Goal: Check status: Check status

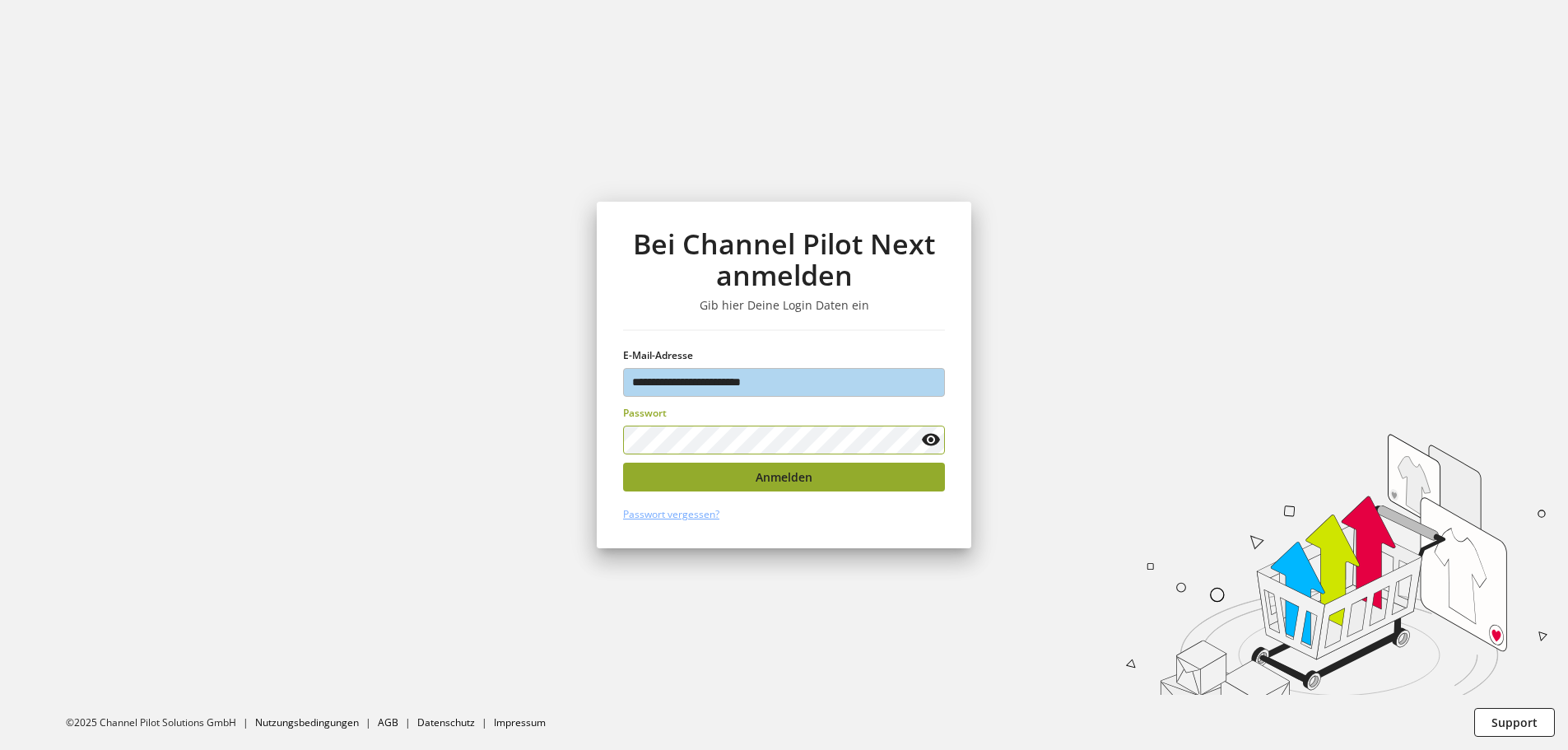
click at [828, 482] on button "Anmelden" at bounding box center [783, 477] width 321 height 29
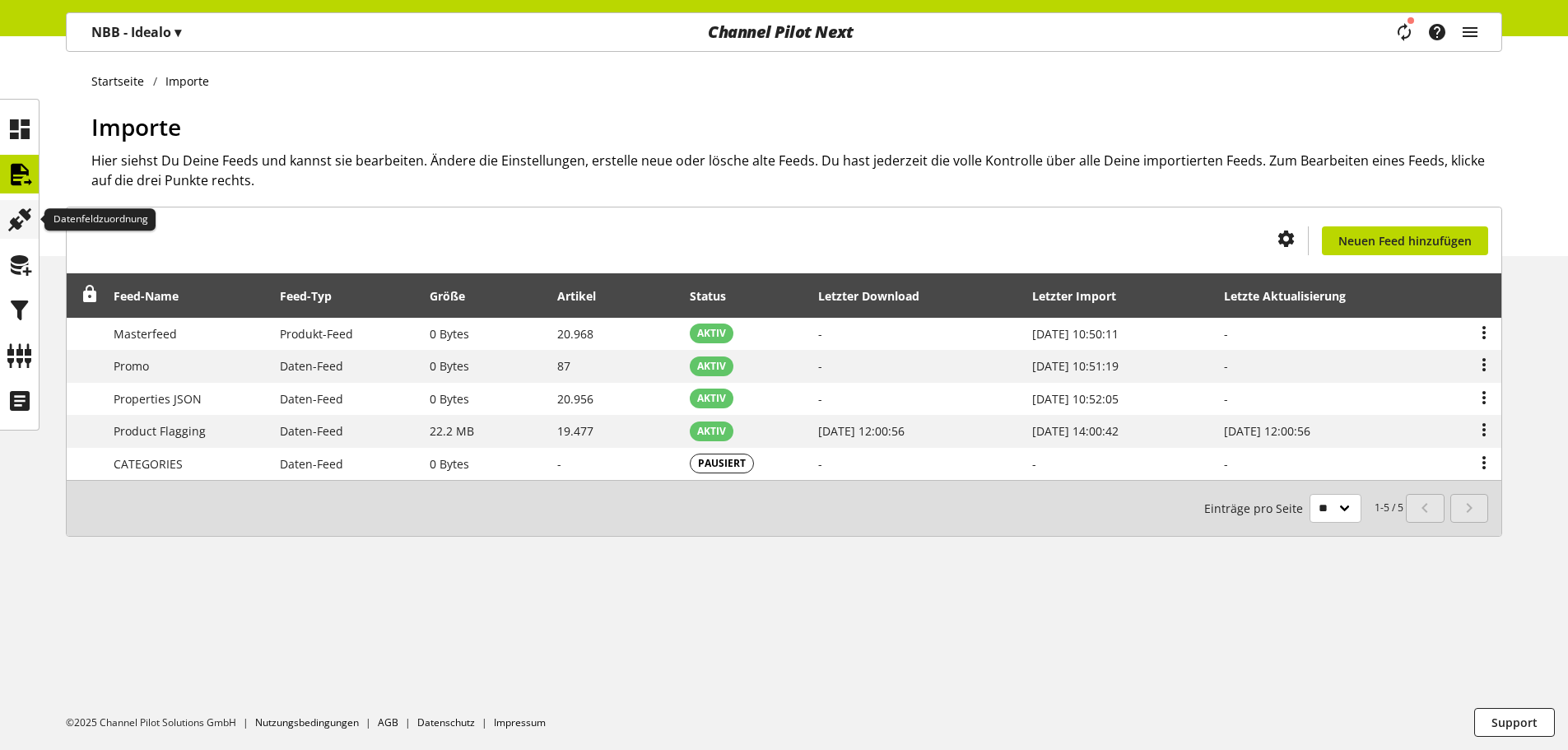
click at [16, 214] on icon at bounding box center [20, 219] width 27 height 33
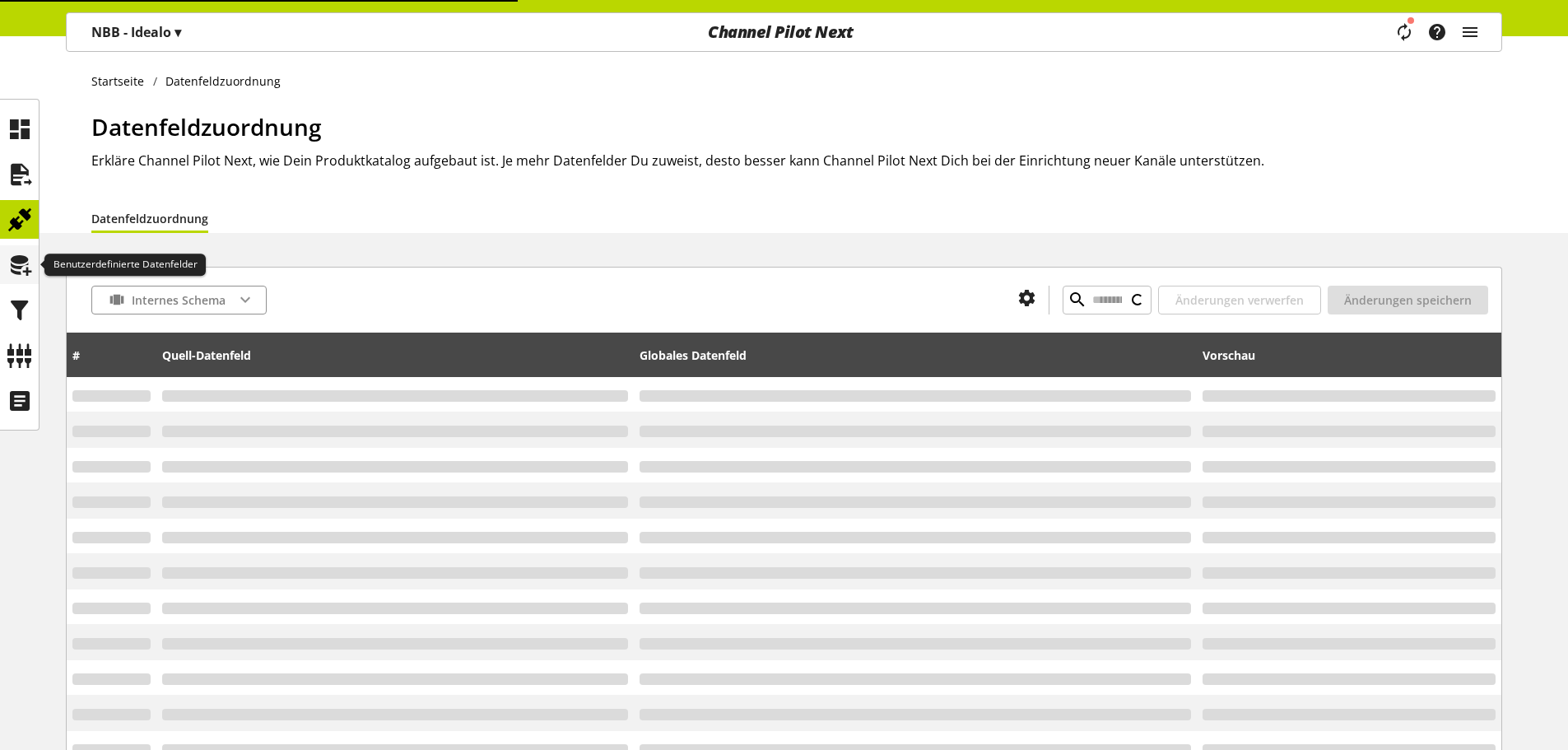
click at [10, 263] on icon at bounding box center [20, 265] width 27 height 33
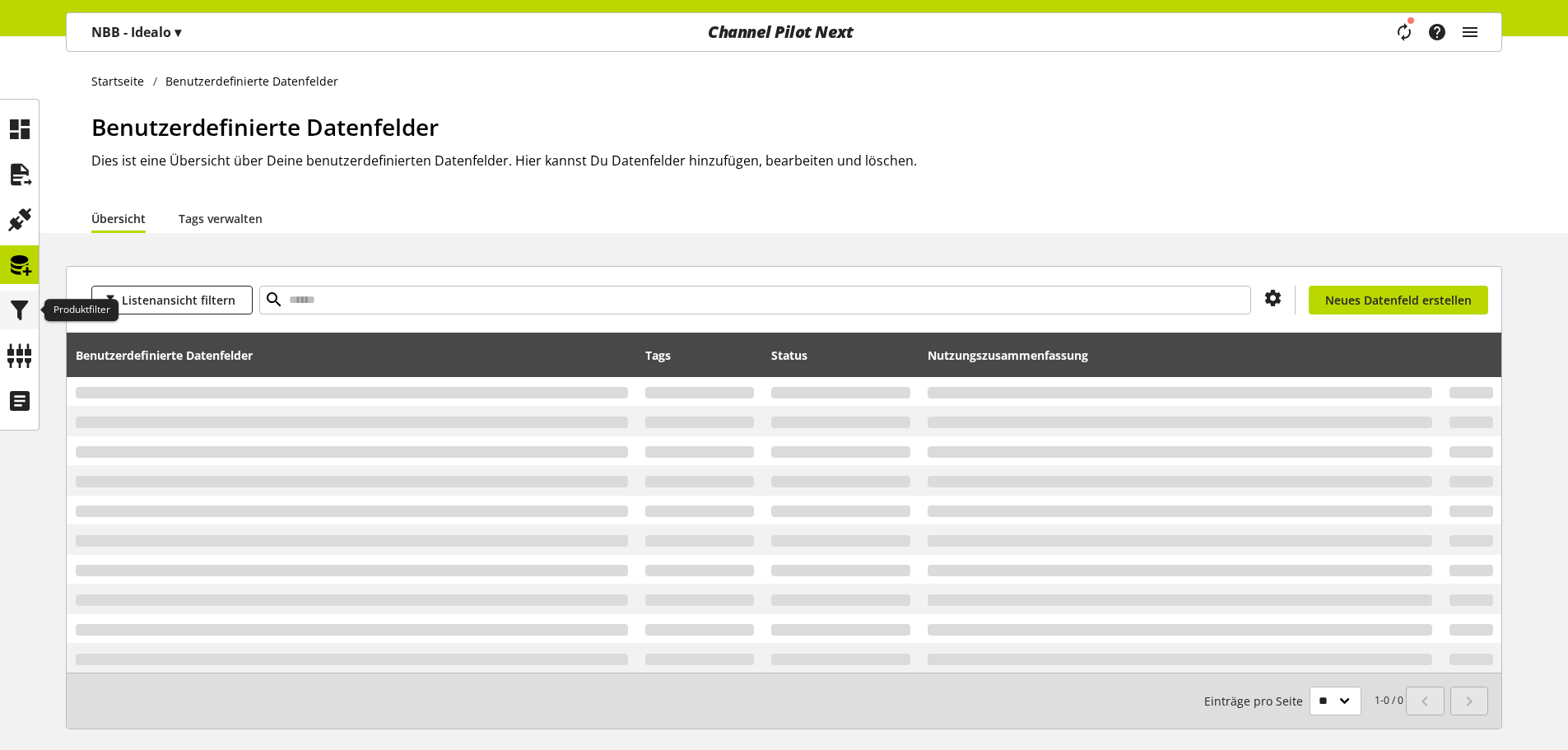
click at [17, 305] on icon at bounding box center [20, 310] width 27 height 33
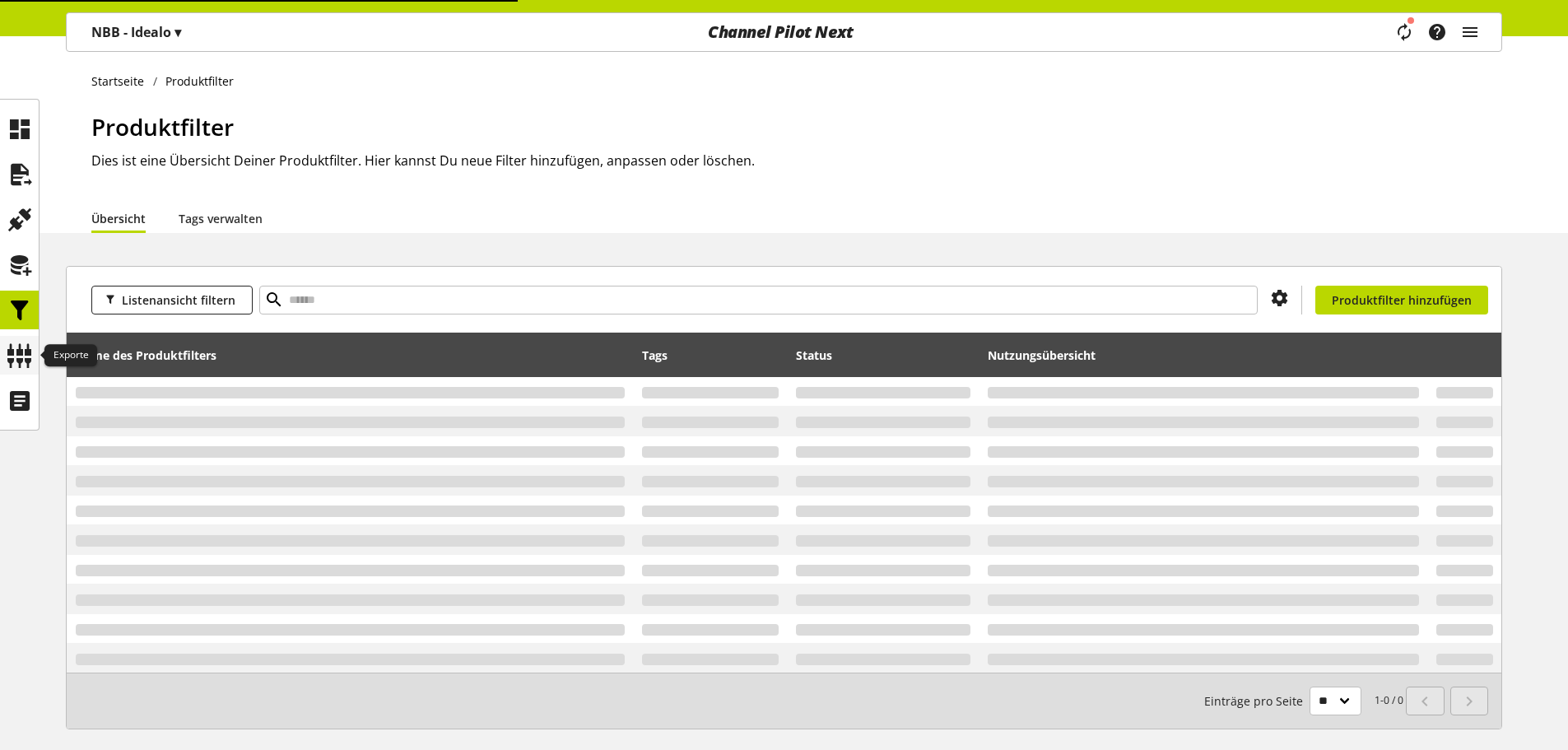
click at [19, 348] on icon at bounding box center [20, 356] width 27 height 33
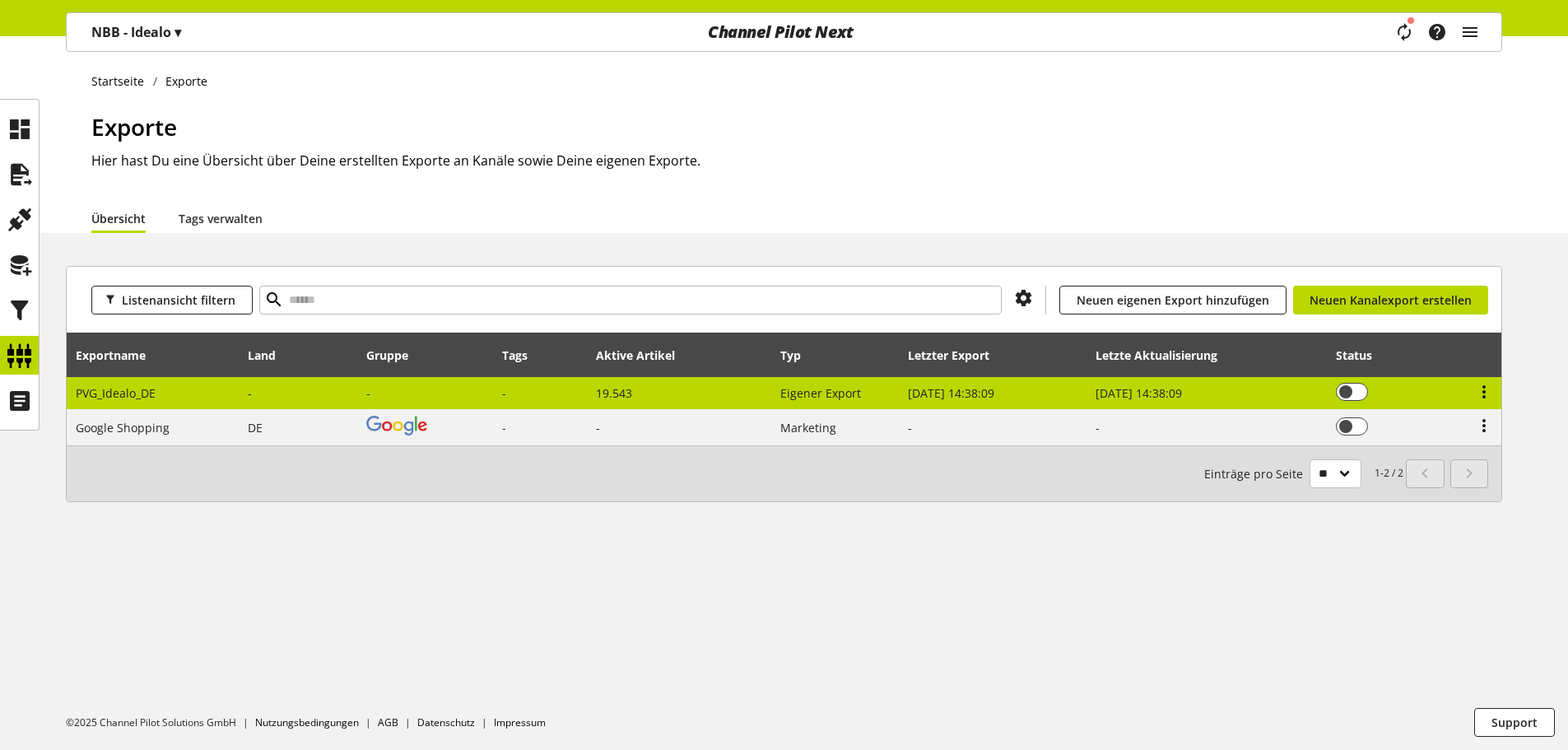
click at [1104, 389] on span "[DATE] 14:38:09" at bounding box center [1139, 393] width 87 height 15
select select "********"
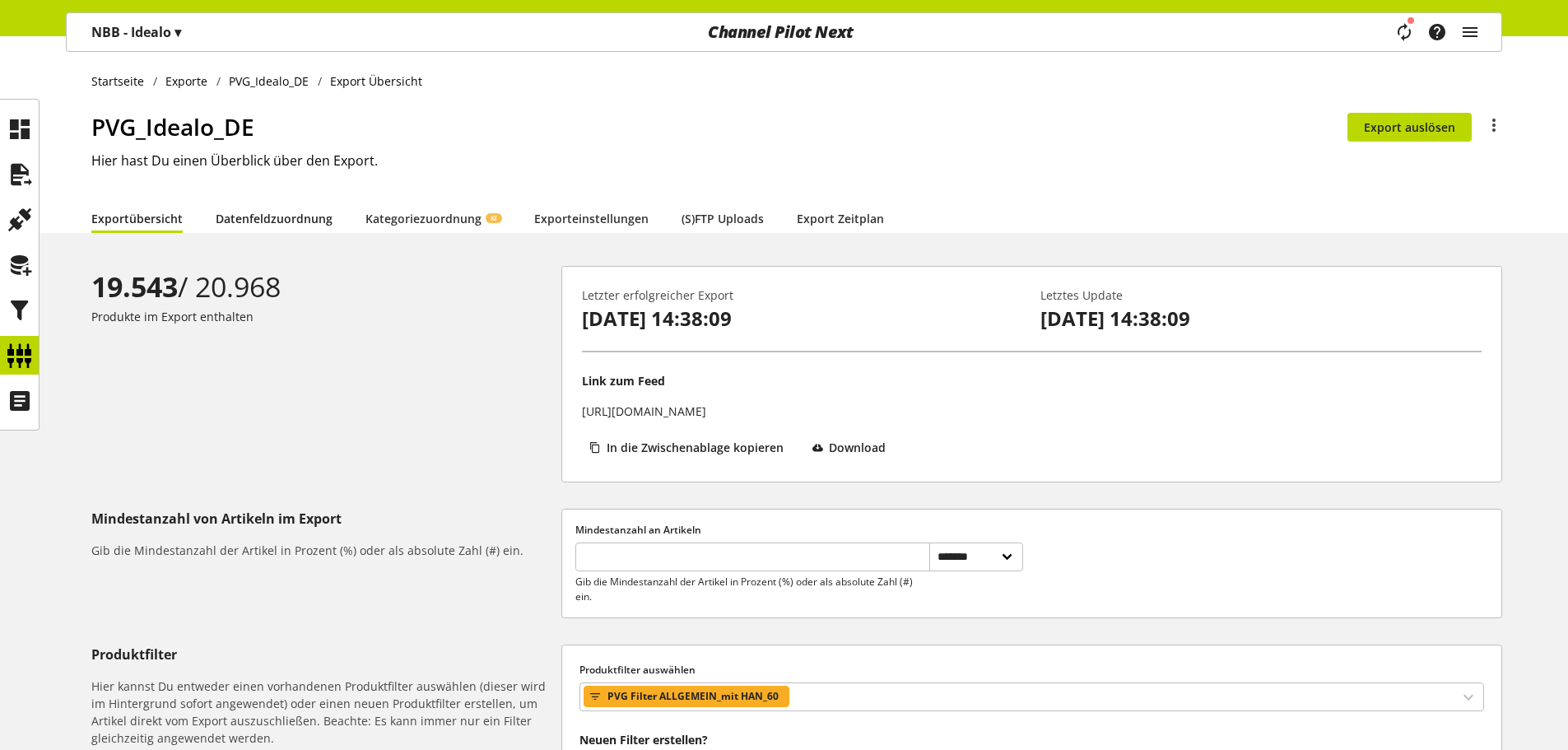
click at [315, 219] on link "Datenfeldzuordnung" at bounding box center [274, 219] width 117 height 17
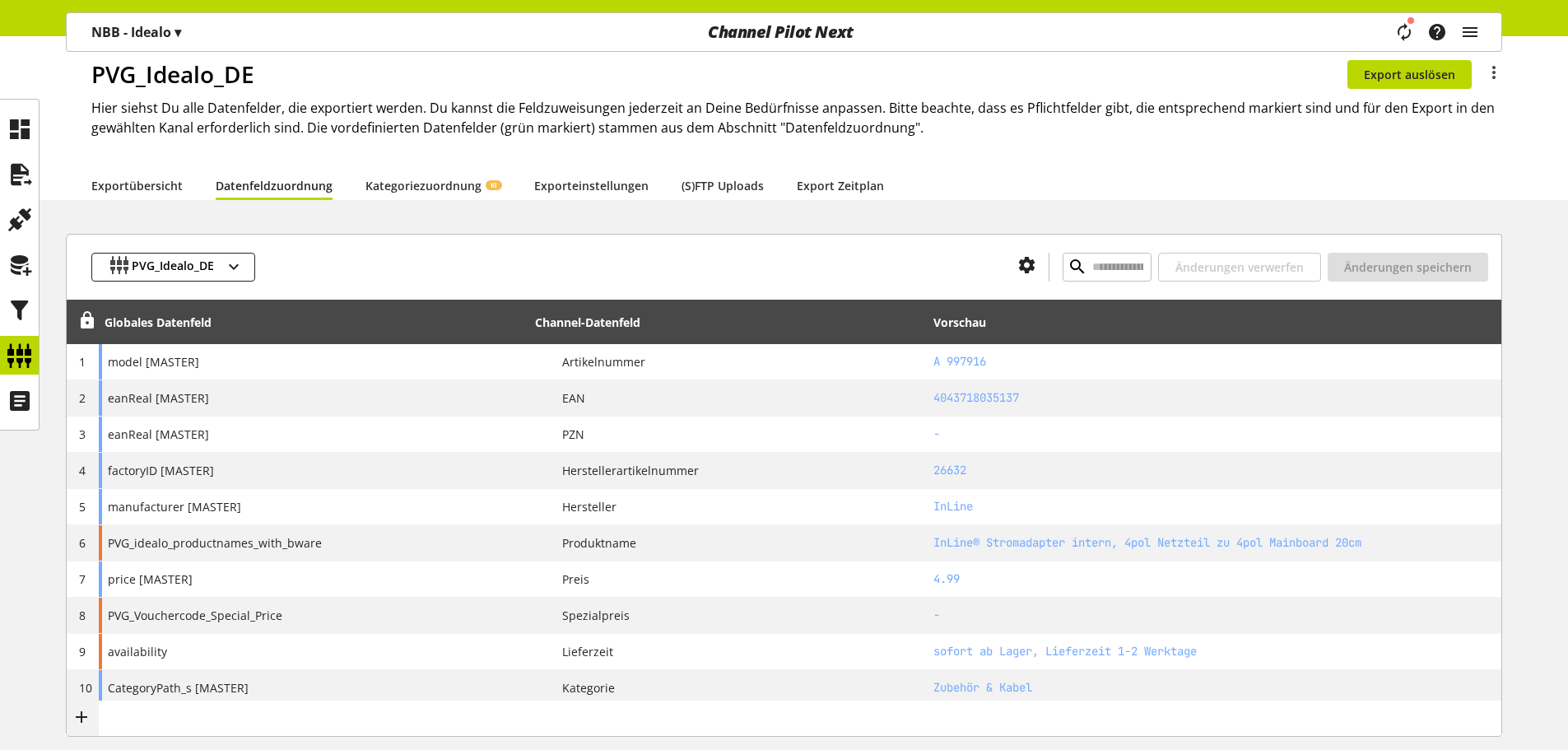
scroll to position [82, 0]
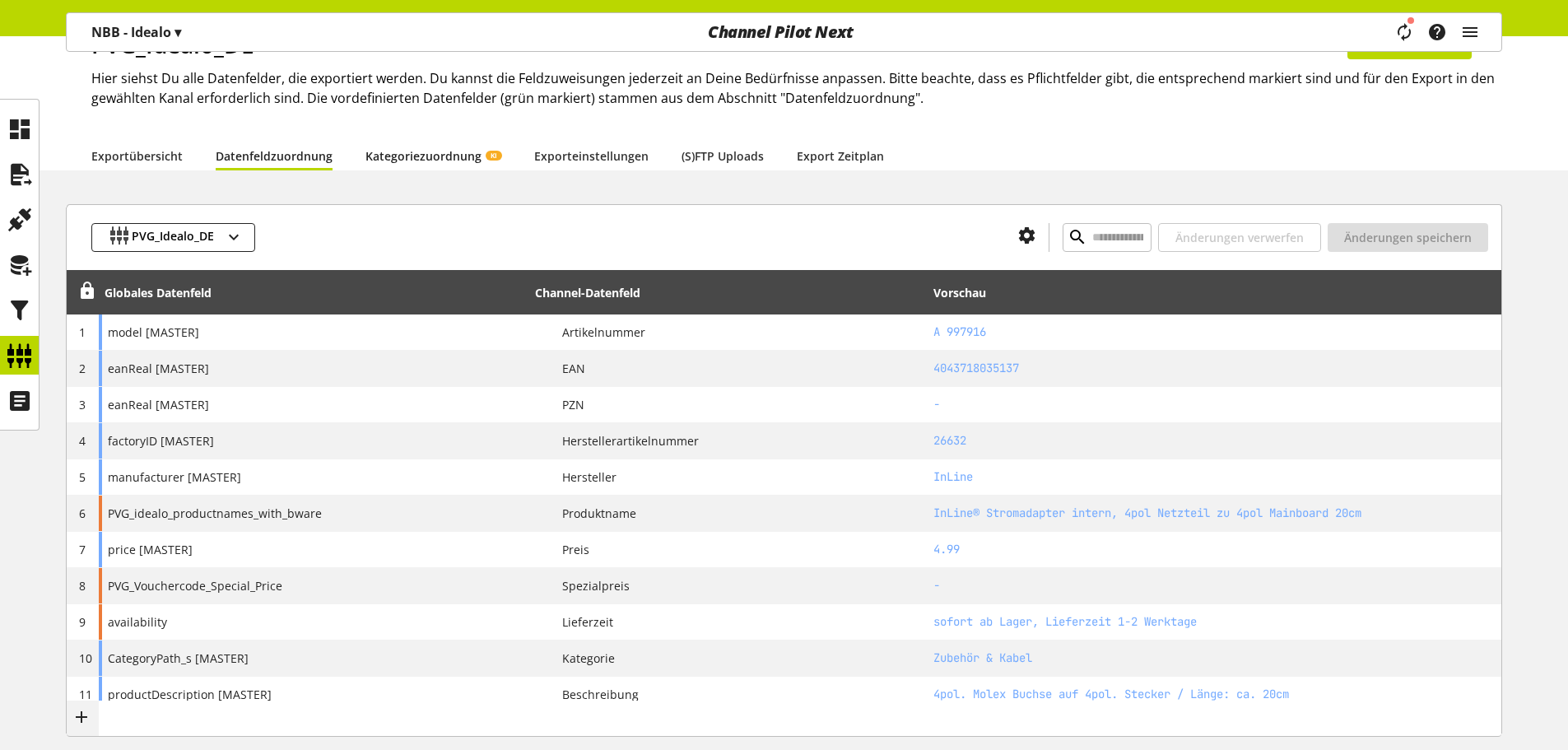
click at [400, 156] on link "Kategoriezuordnung KI" at bounding box center [433, 156] width 135 height 17
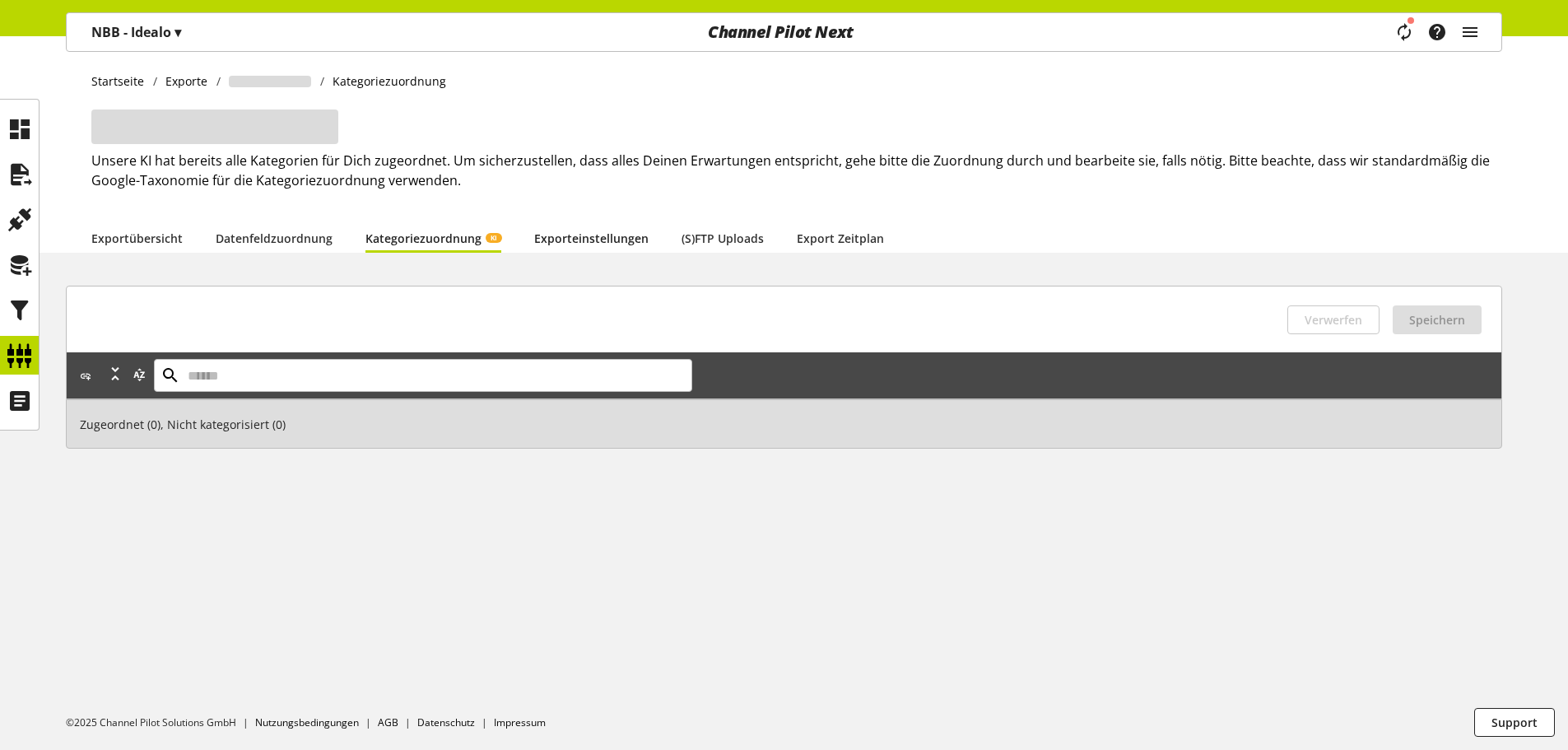
click at [583, 240] on link "Exporteinstellungen" at bounding box center [591, 239] width 114 height 17
select select "*"
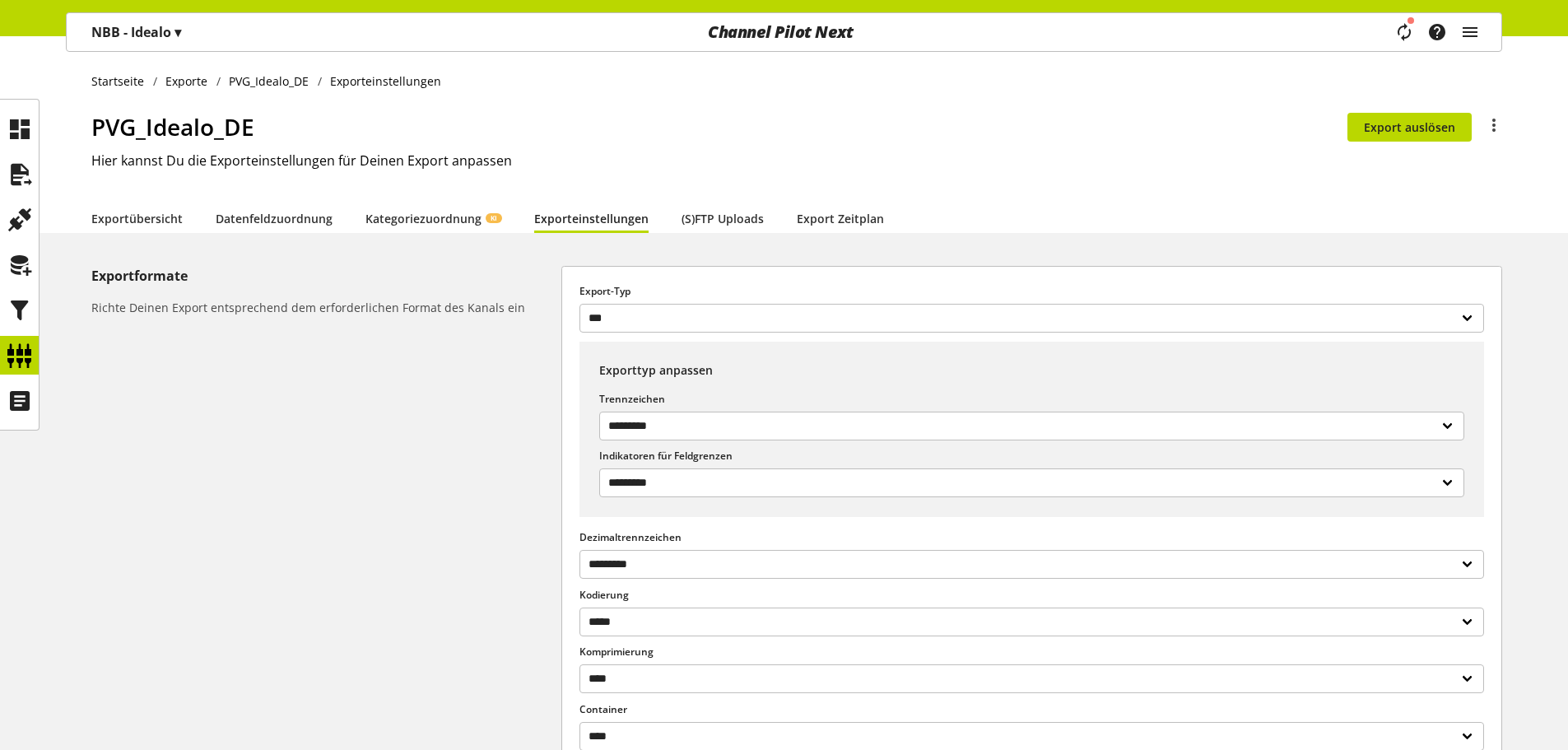
select select "***"
click at [693, 223] on link "(S)FTP Uploads" at bounding box center [723, 219] width 82 height 17
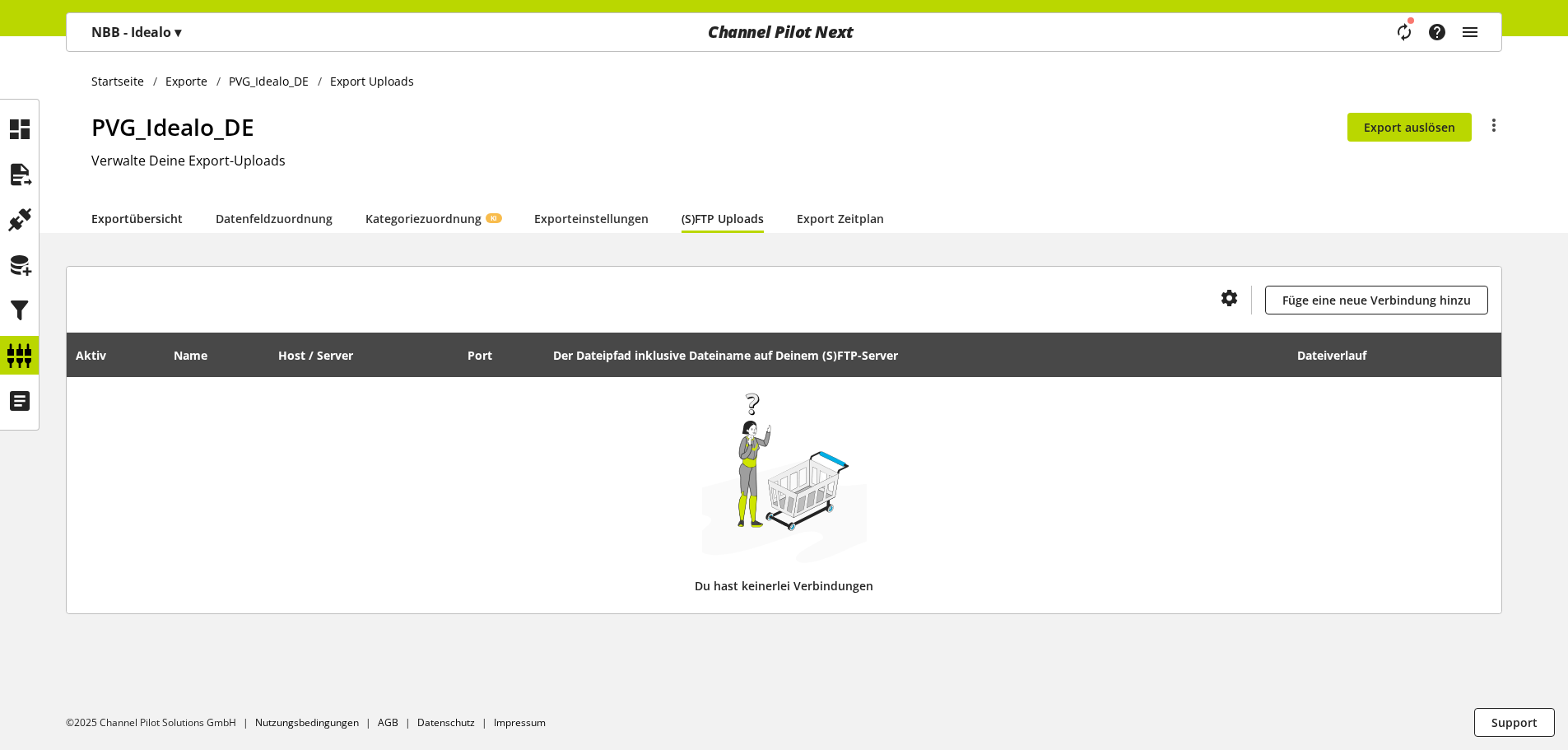
click at [169, 227] on link "Exportübersicht" at bounding box center [137, 219] width 92 height 17
select select "********"
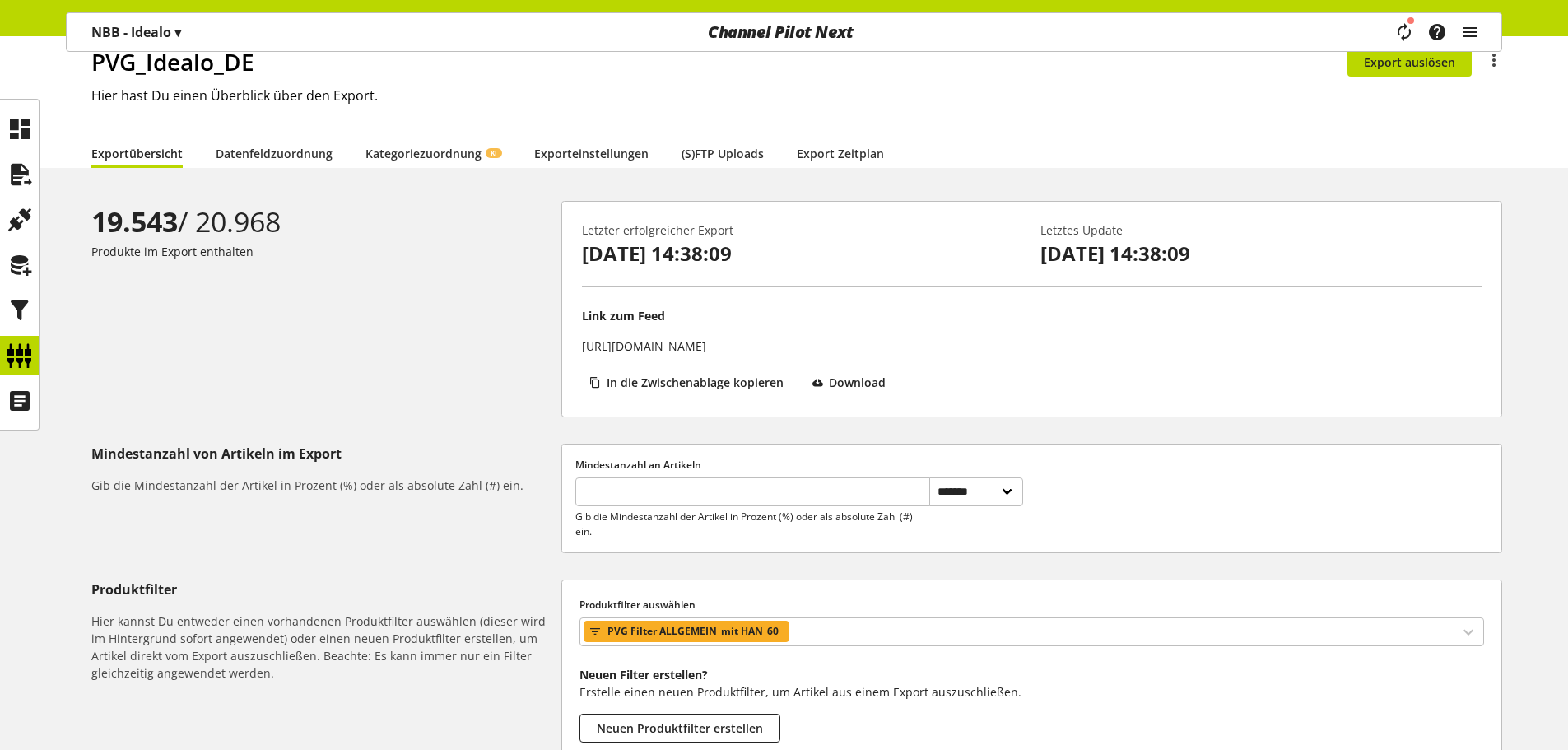
scroll to position [64, 0]
click at [289, 162] on link "Datenfeldzuordnung" at bounding box center [274, 155] width 117 height 17
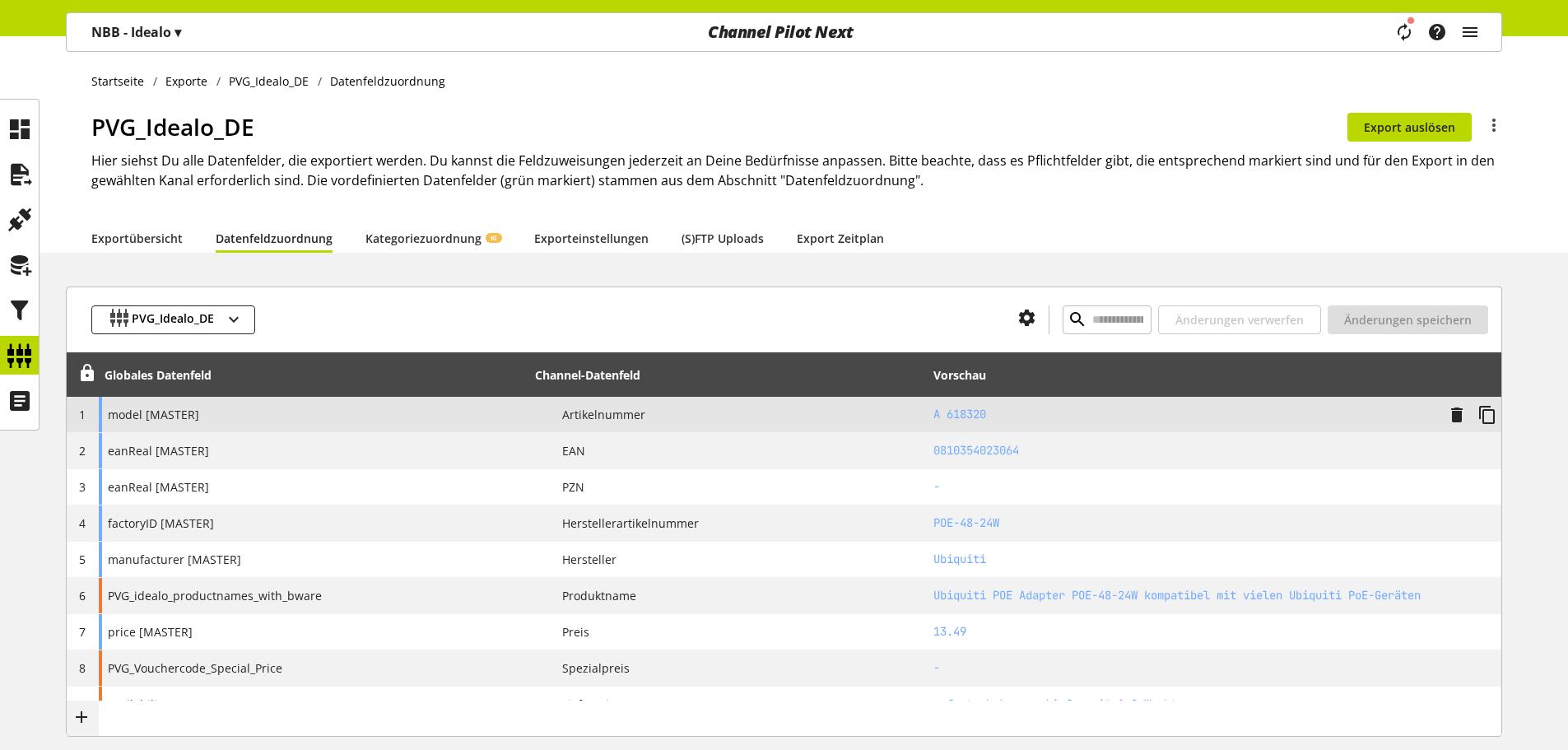
click at [978, 411] on h2 "A 618320" at bounding box center [1185, 414] width 502 height 17
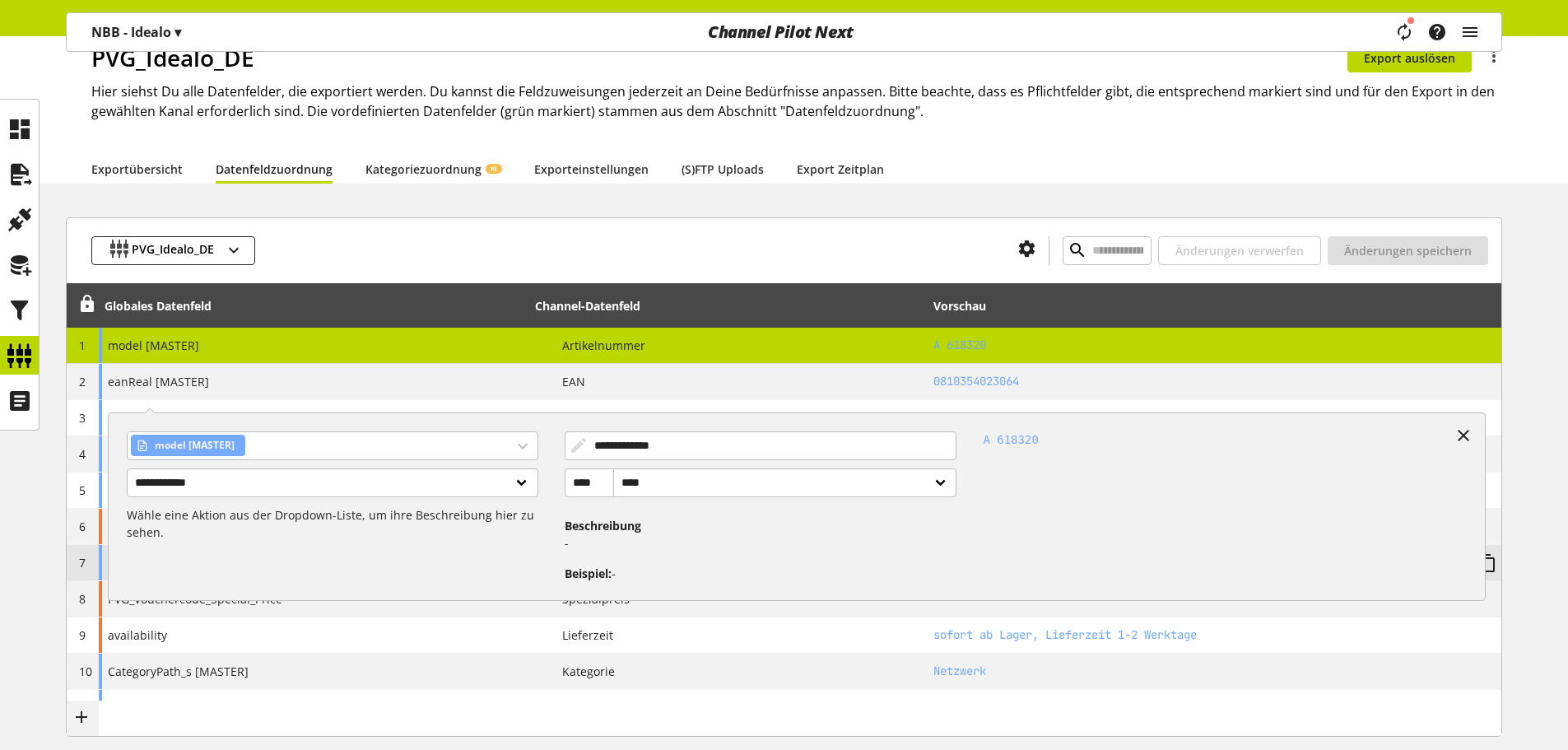
scroll to position [165, 0]
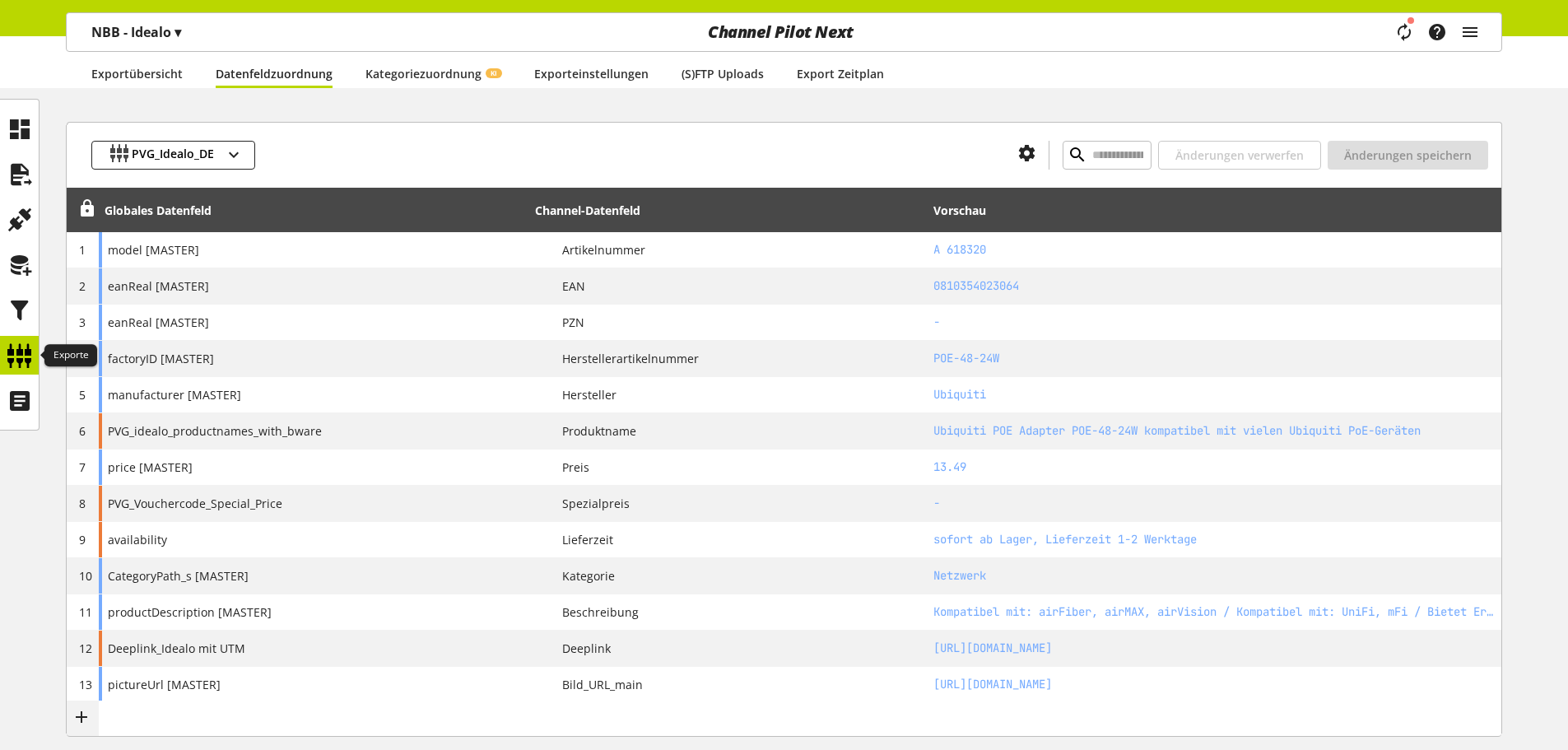
click at [15, 352] on icon at bounding box center [20, 356] width 27 height 33
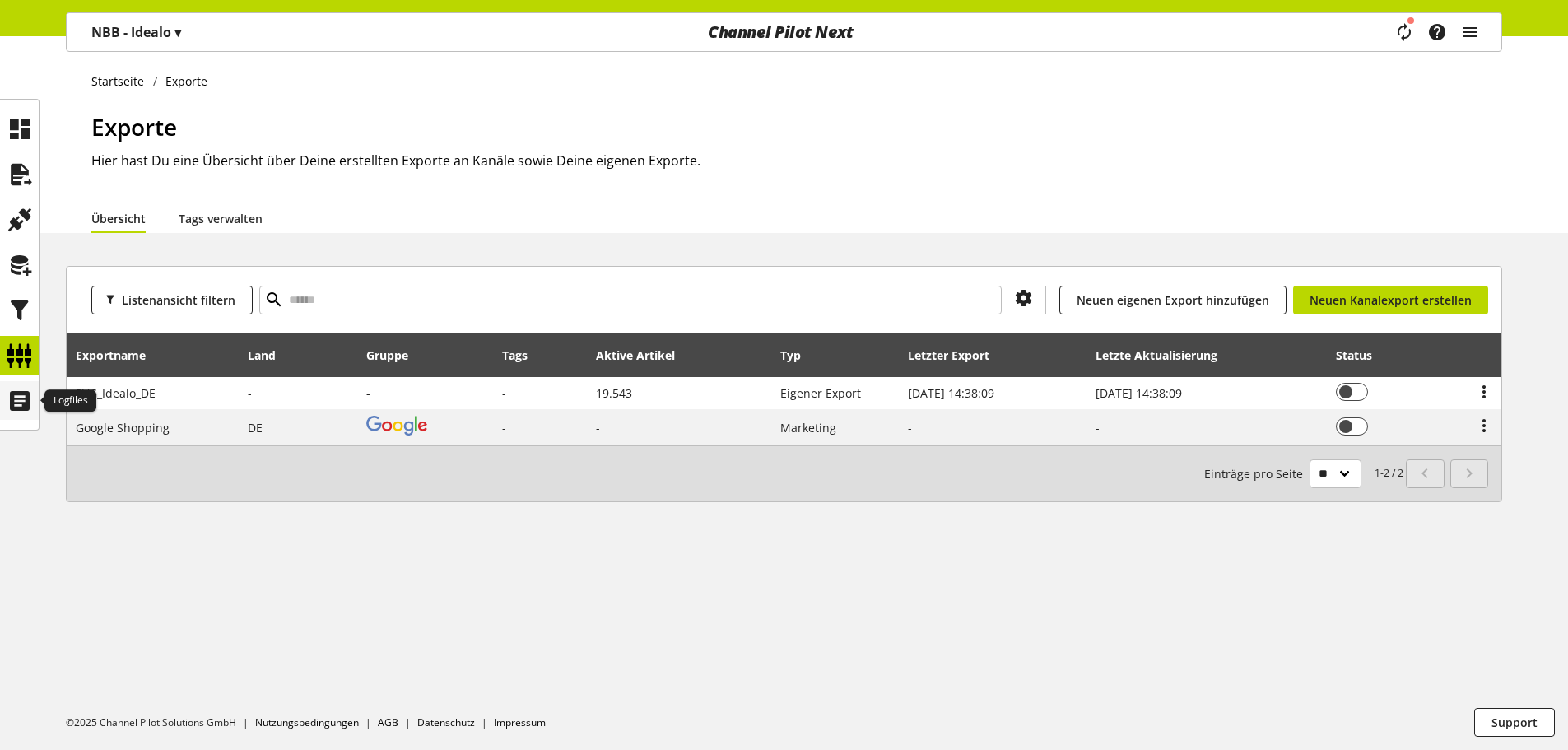
click at [14, 396] on icon at bounding box center [20, 401] width 27 height 33
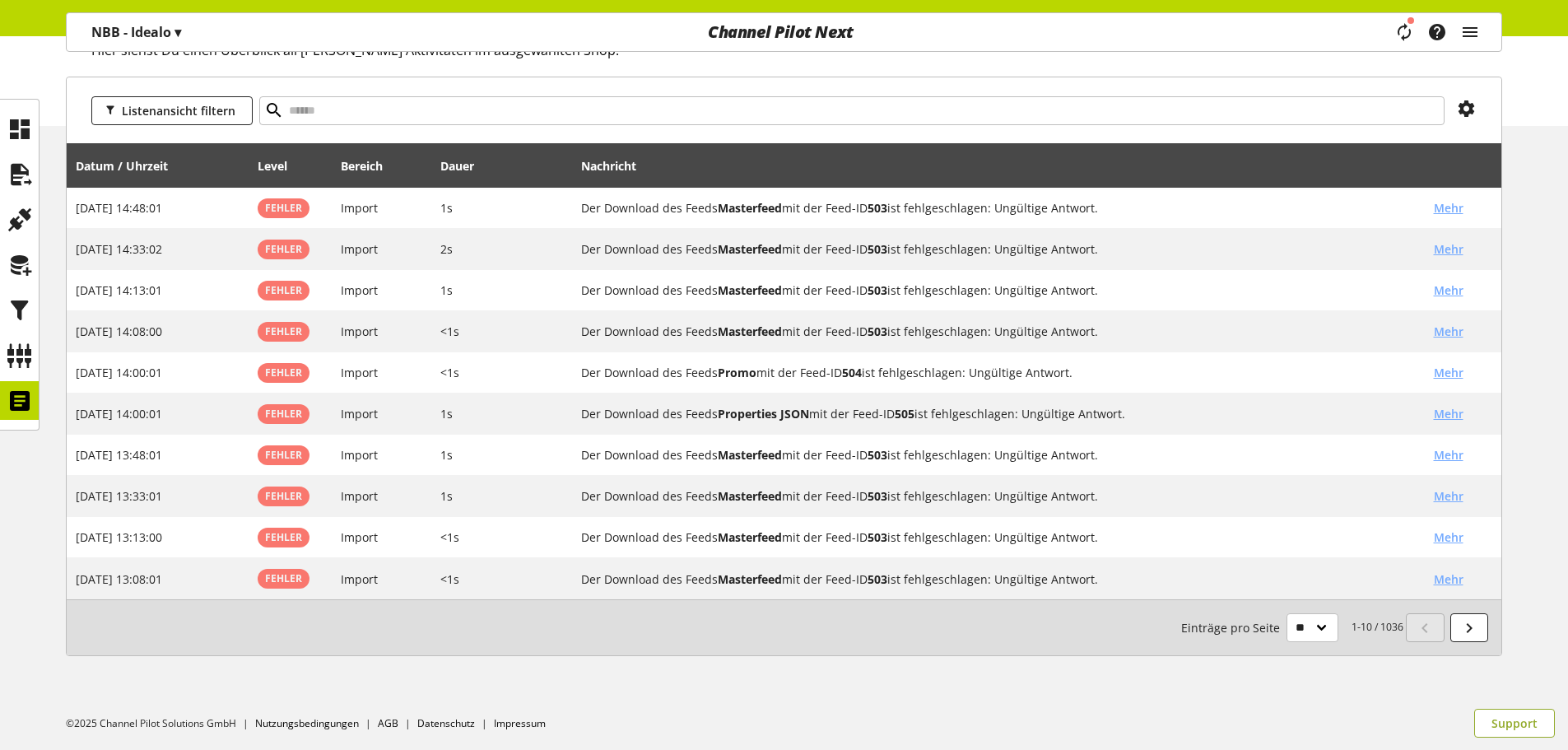
scroll to position [112, 0]
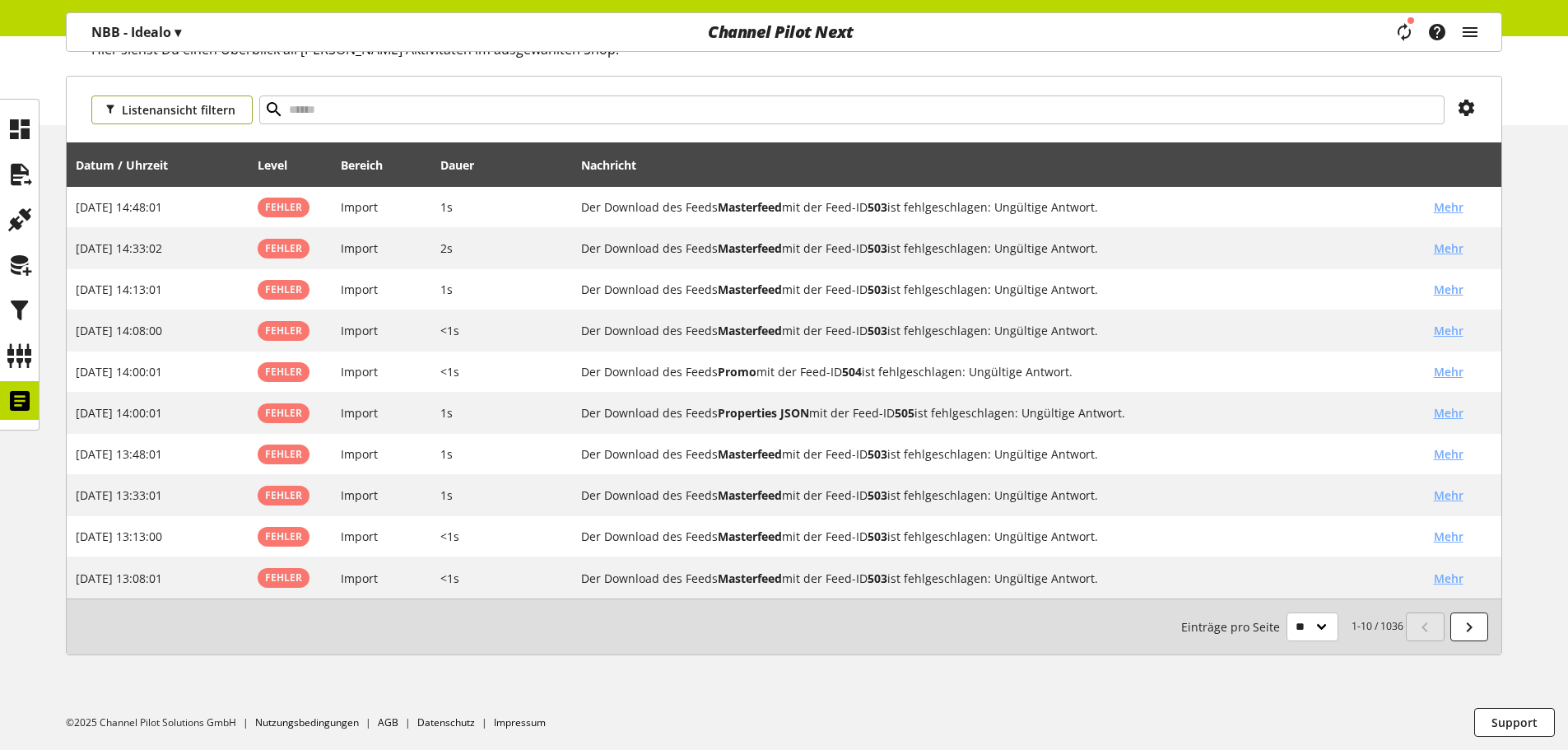
click at [196, 112] on span "Listenansicht filtern" at bounding box center [178, 110] width 113 height 17
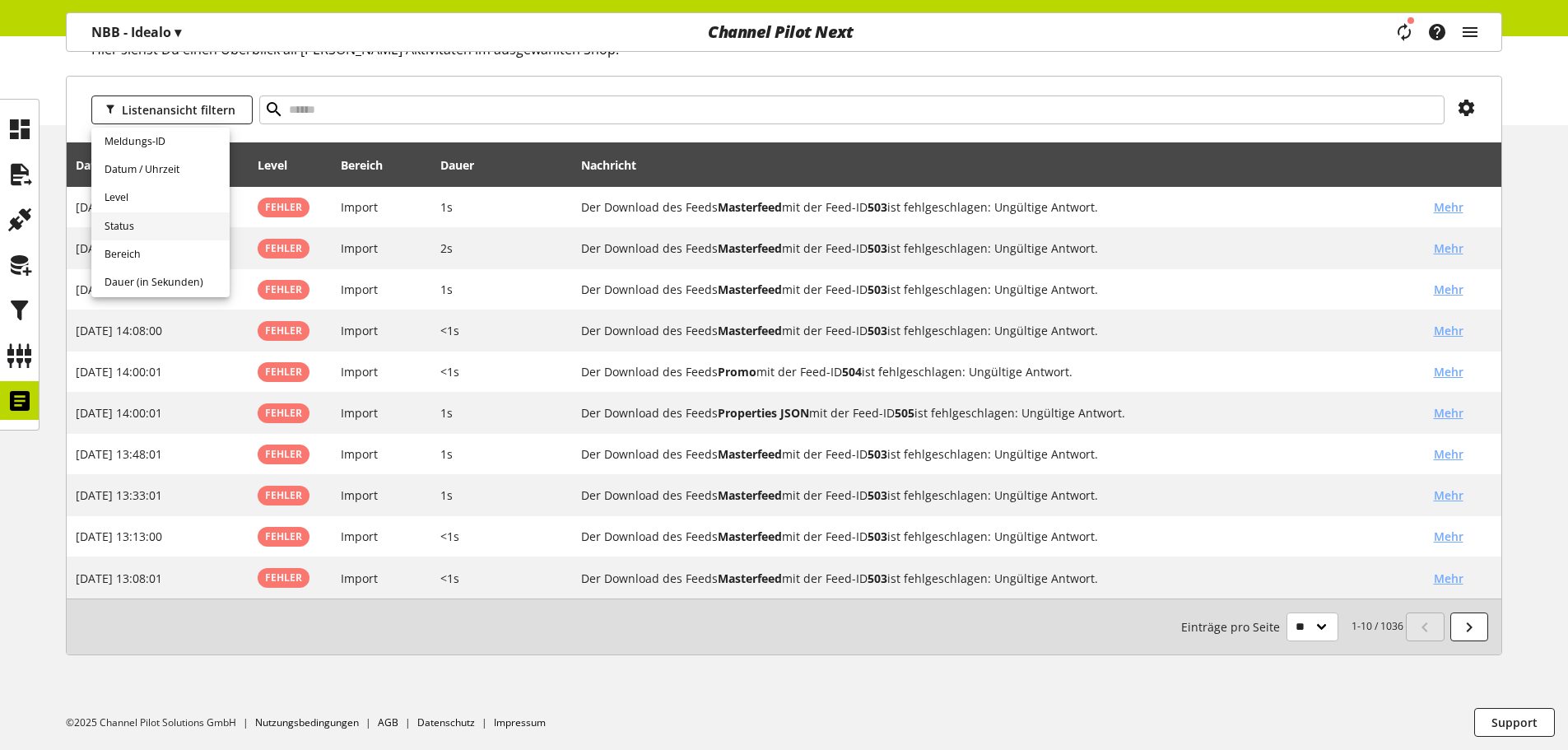
click at [156, 227] on link "Status" at bounding box center [160, 226] width 138 height 28
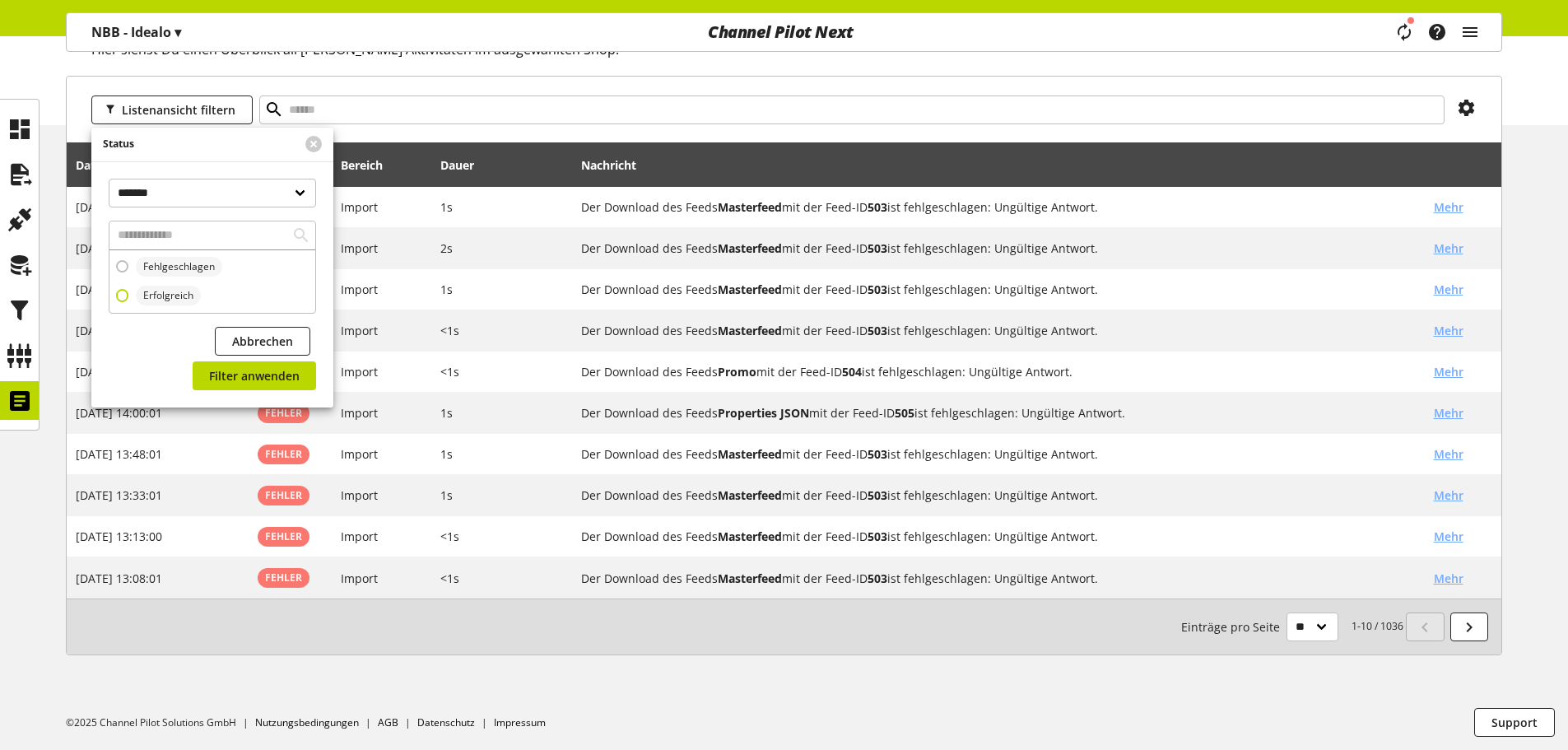
click at [134, 294] on span "Erfolgreich" at bounding box center [164, 295] width 72 height 20
click at [285, 383] on span "Filter anwenden" at bounding box center [254, 376] width 91 height 17
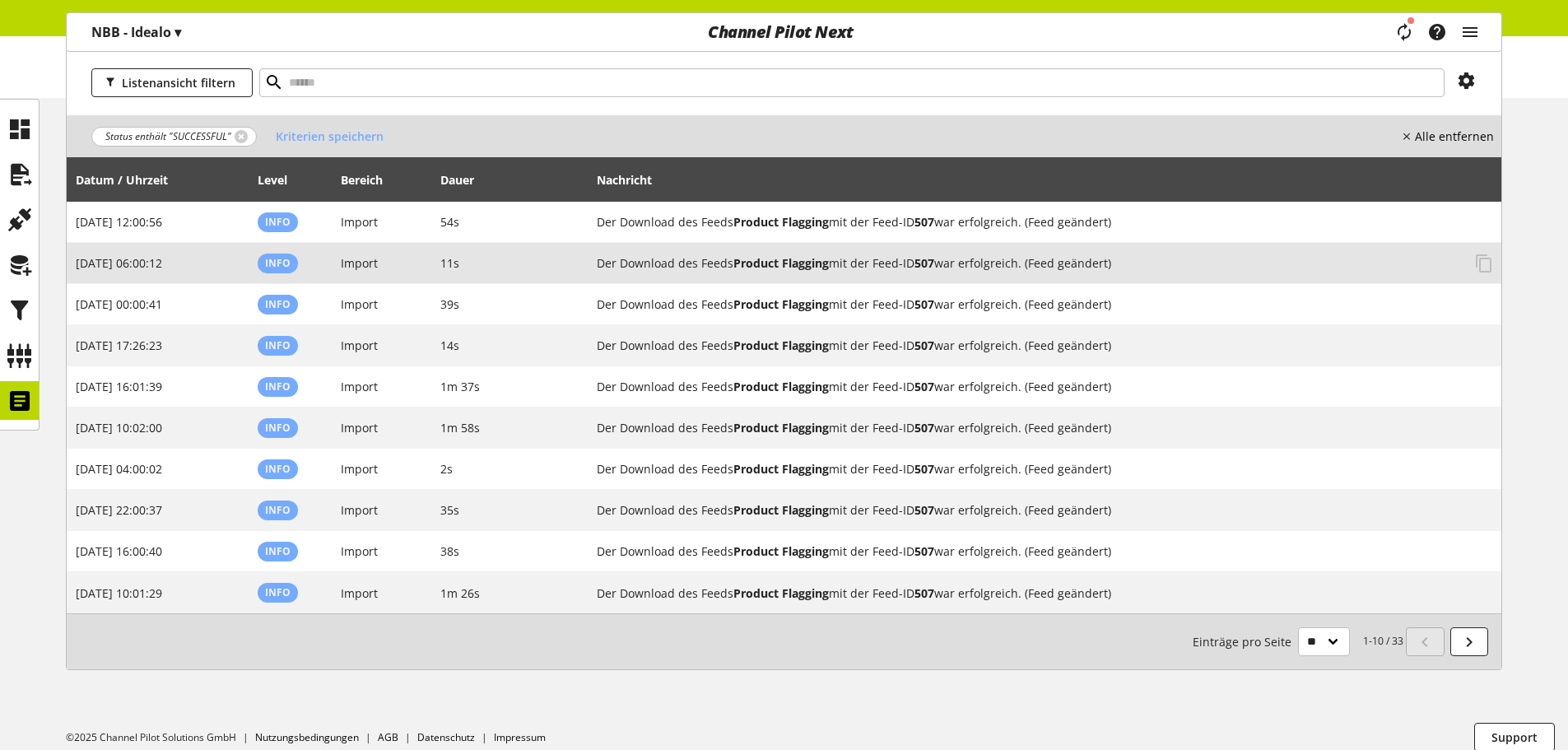
scroll to position [154, 0]
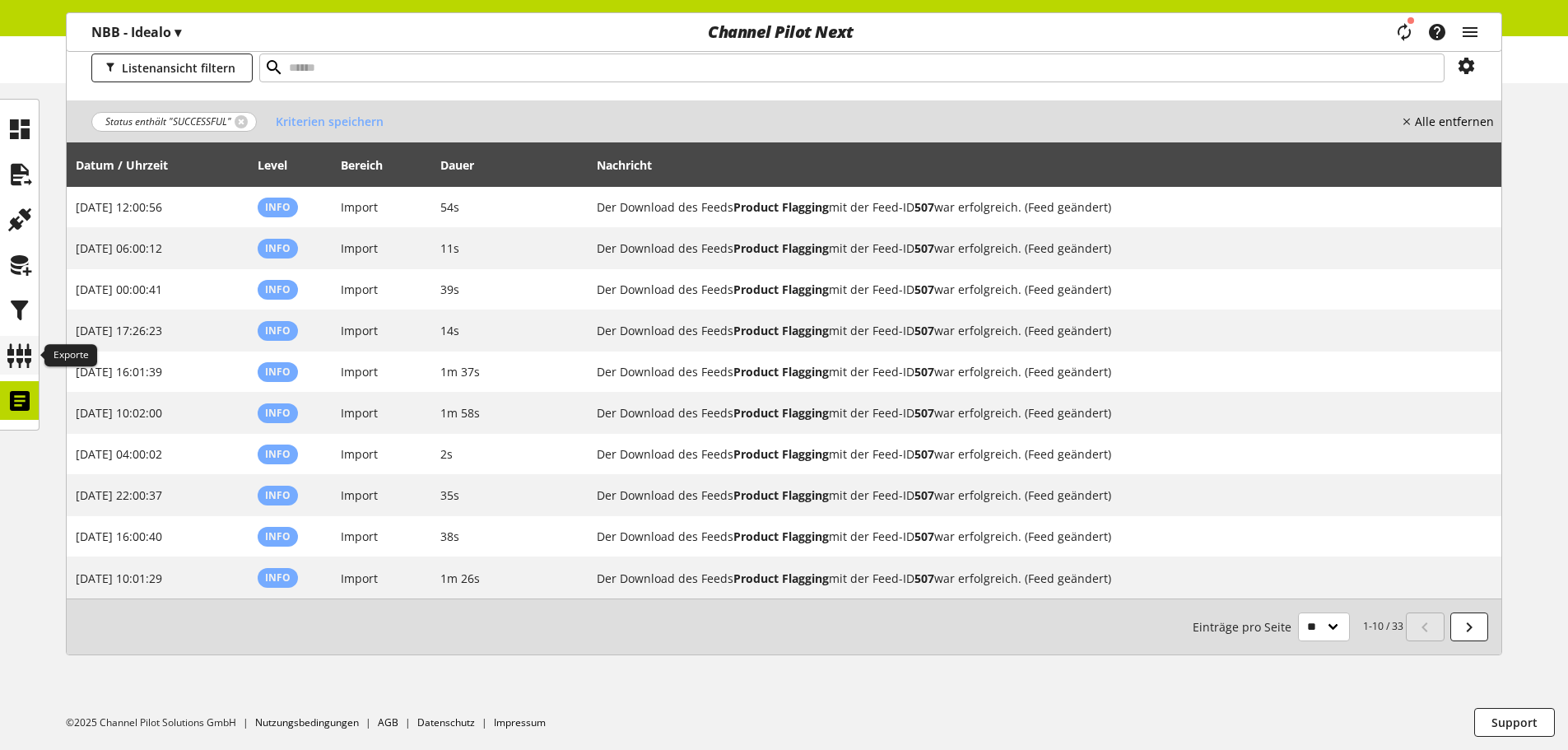
click at [21, 346] on icon at bounding box center [20, 356] width 27 height 33
